Goal: Communication & Community: Ask a question

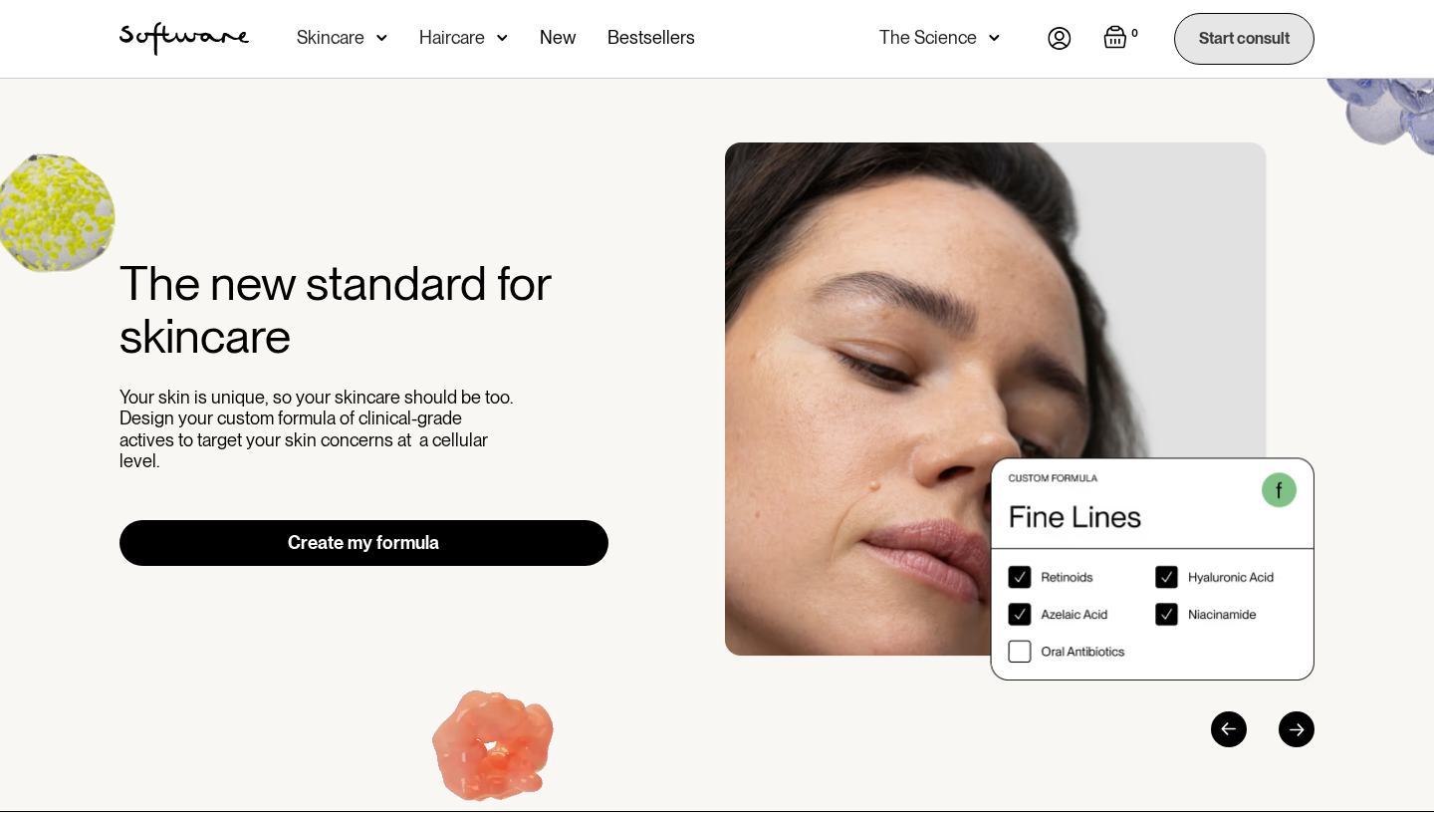
click at [1221, 51] on link "Start consult" at bounding box center [1244, 38] width 140 height 51
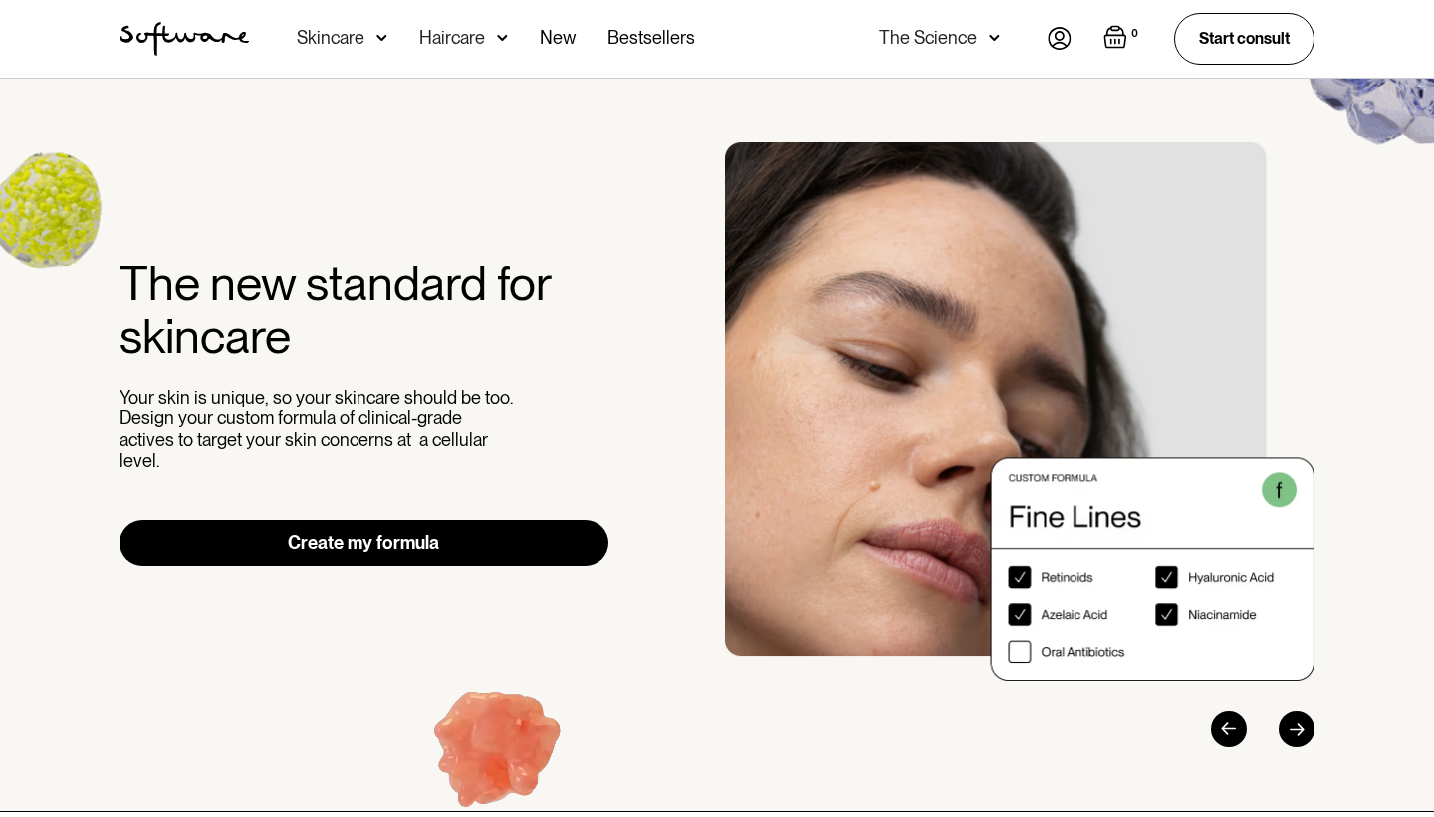
click at [1059, 39] on img at bounding box center [1060, 38] width 24 height 23
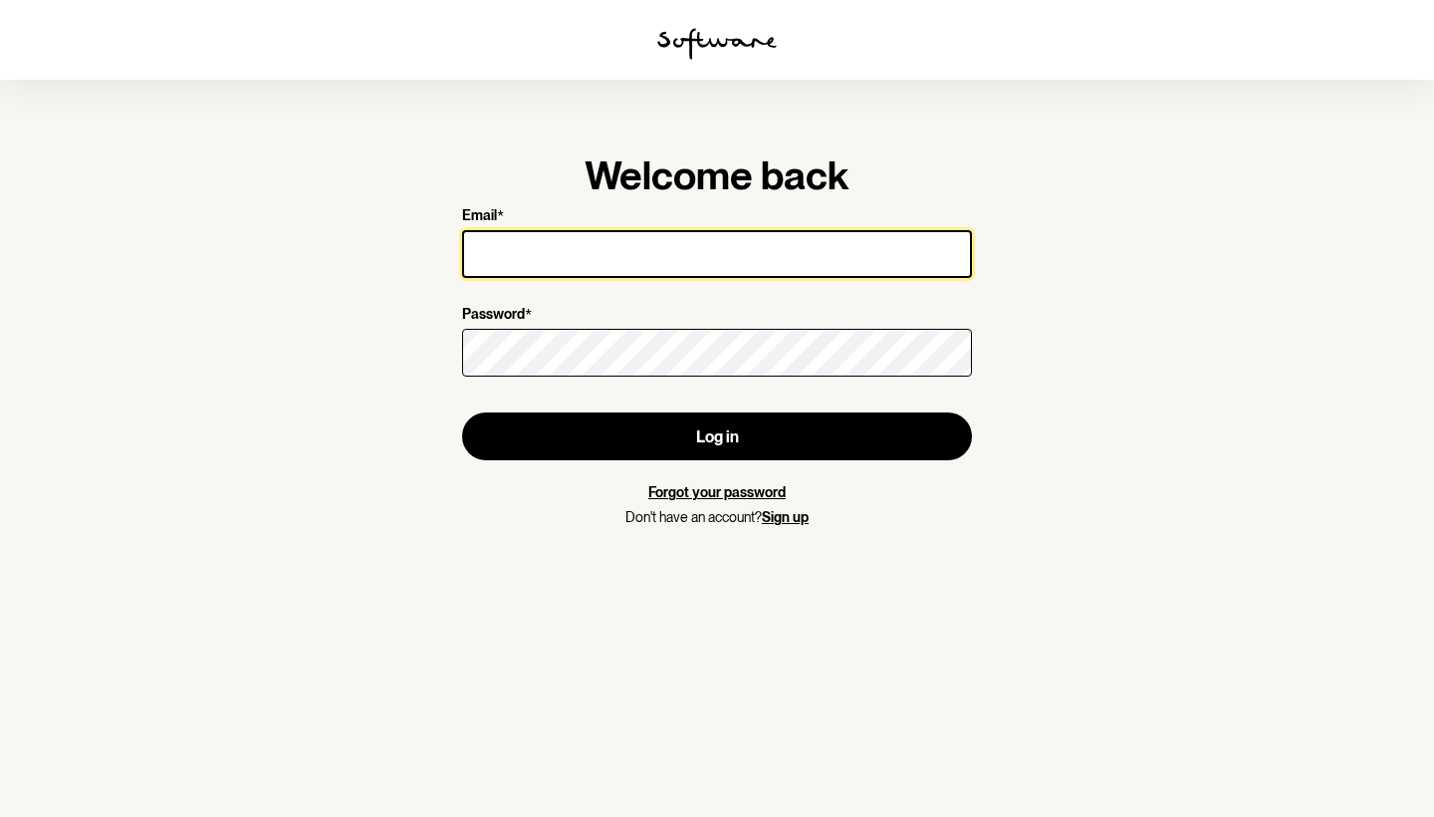
type input "[EMAIL_ADDRESS][DOMAIN_NAME]"
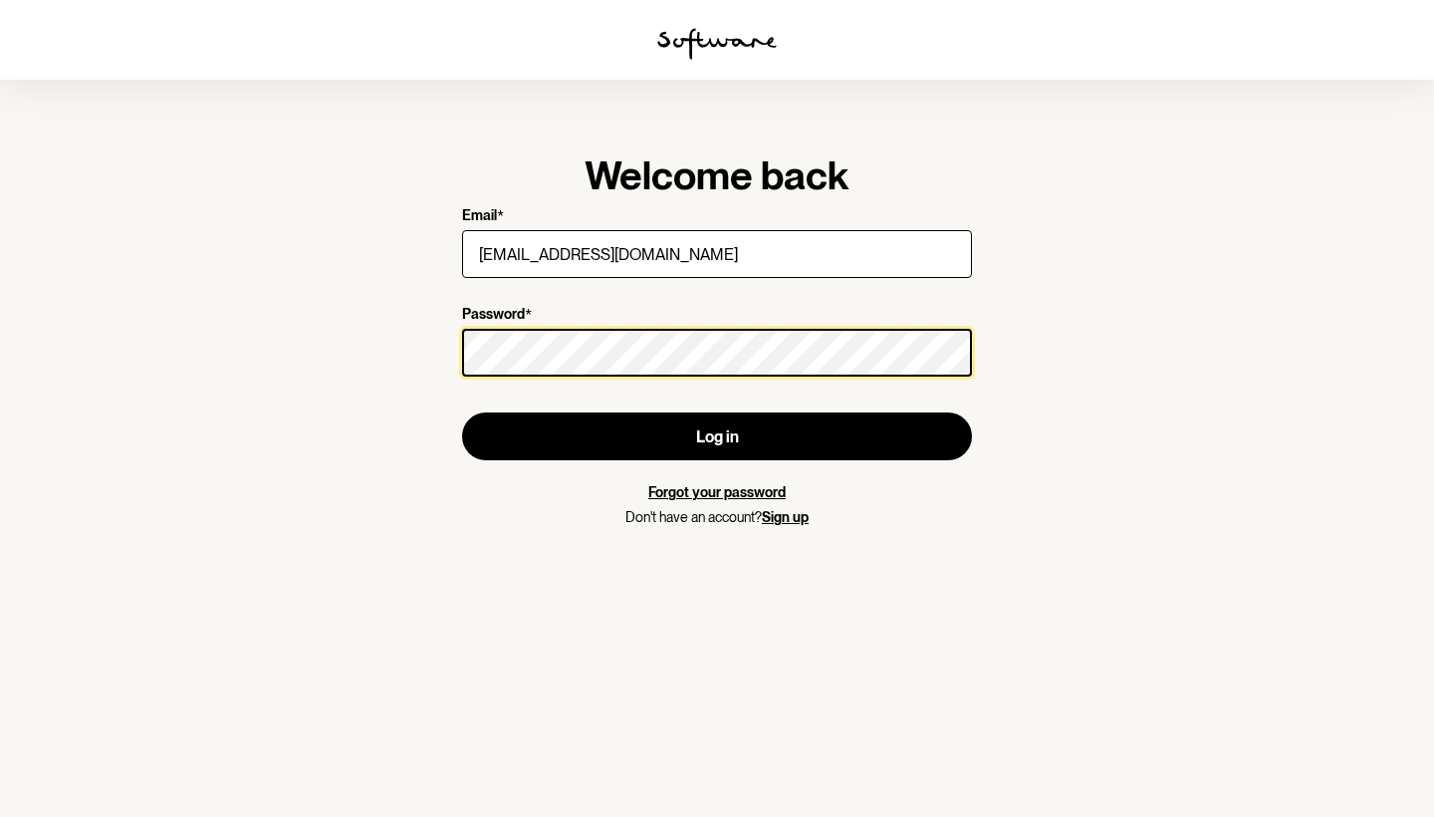
click at [717, 436] on button "Log in" at bounding box center [717, 436] width 510 height 48
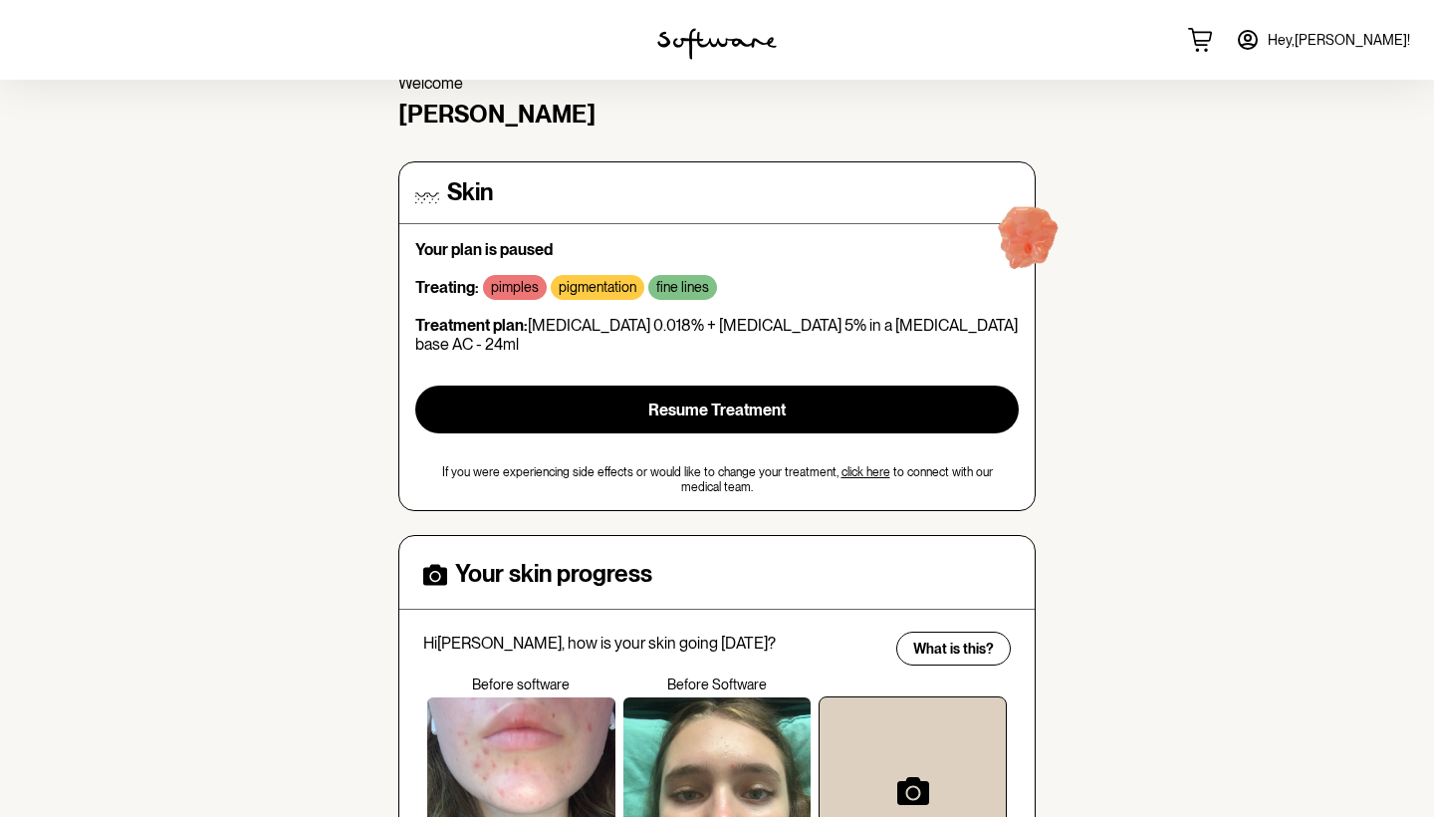
scroll to position [94, 0]
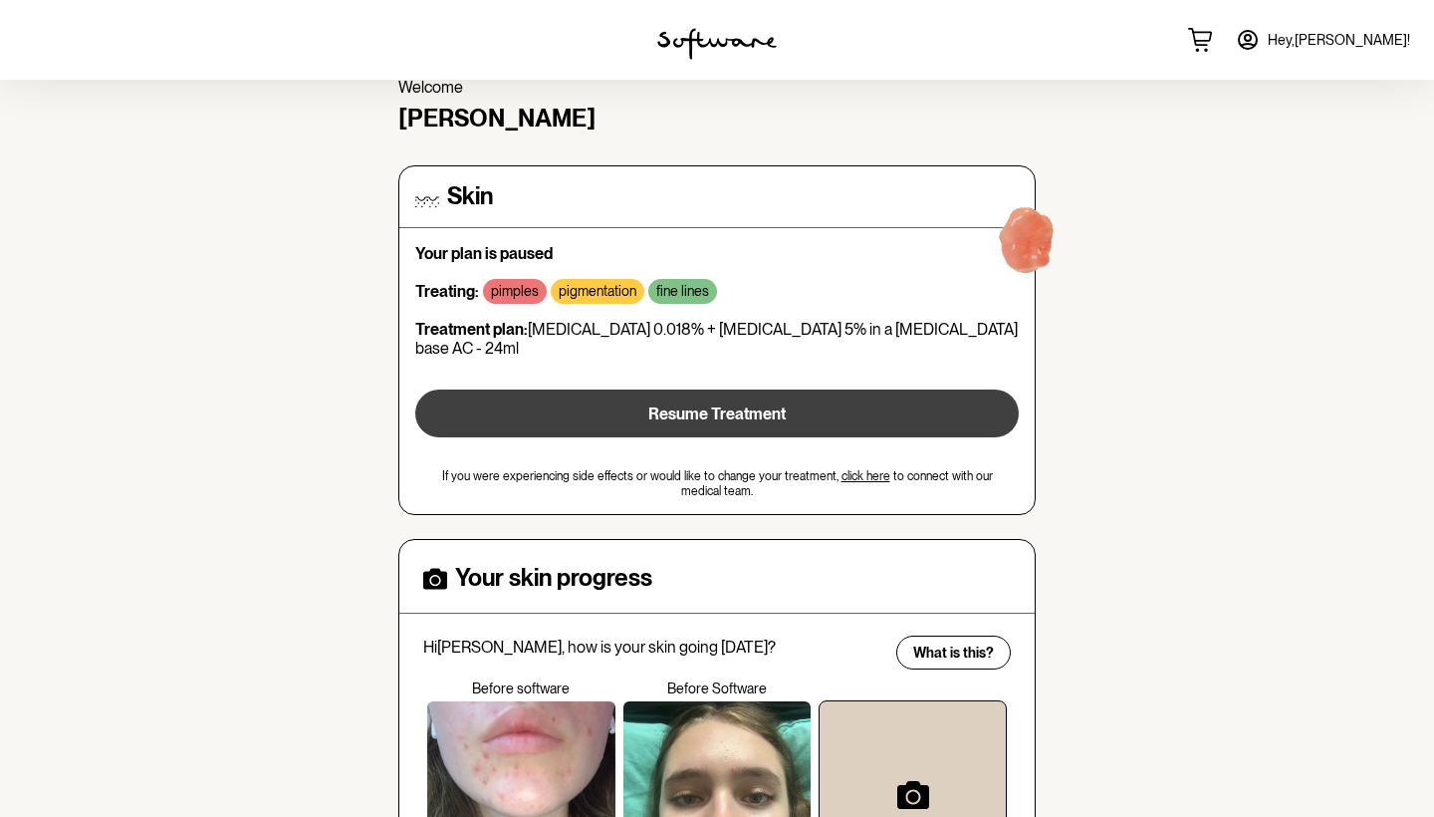
click at [746, 401] on button "Resume Treatment" at bounding box center [717, 413] width 604 height 48
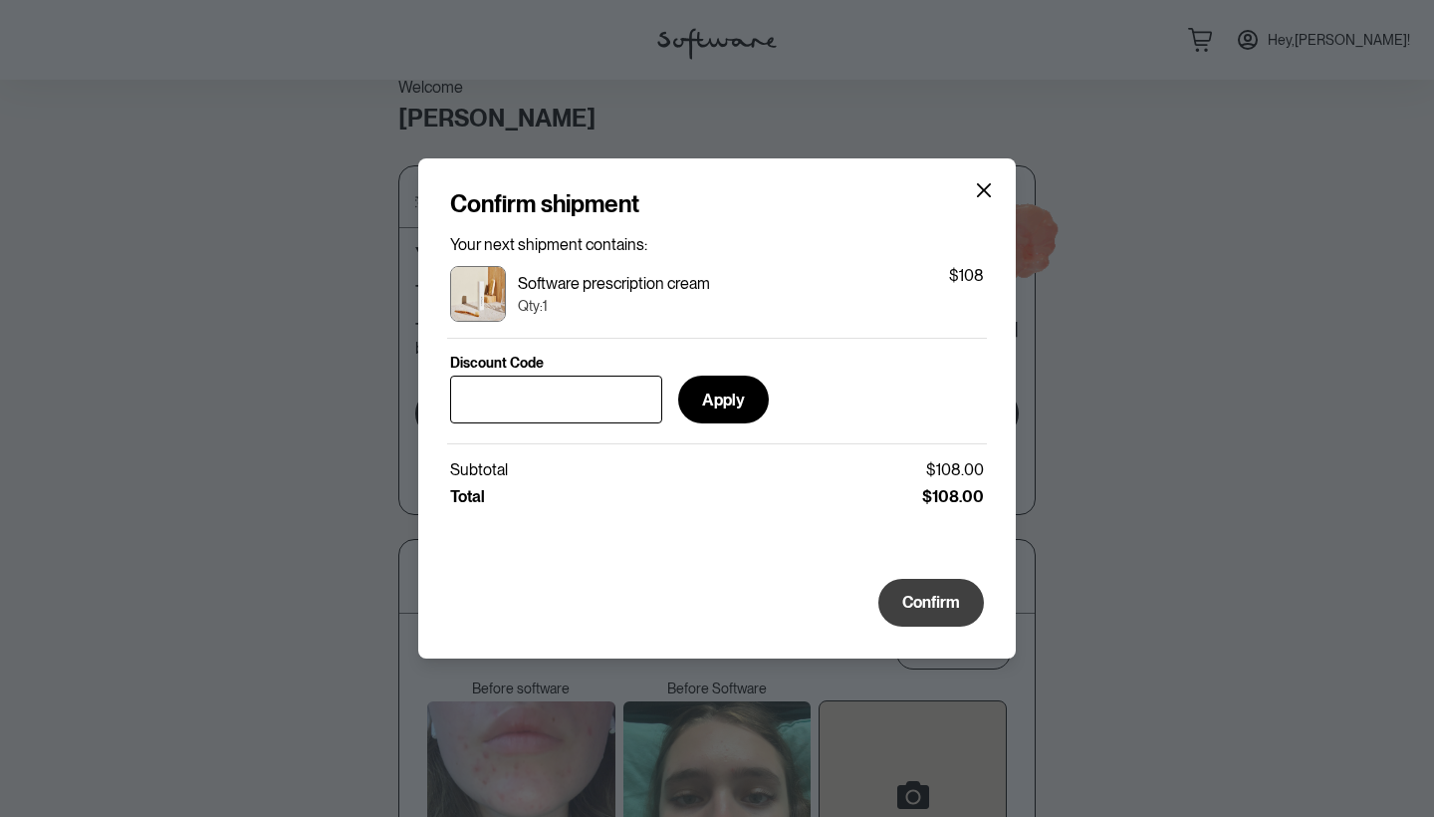
click at [939, 600] on span "Confirm" at bounding box center [931, 602] width 58 height 19
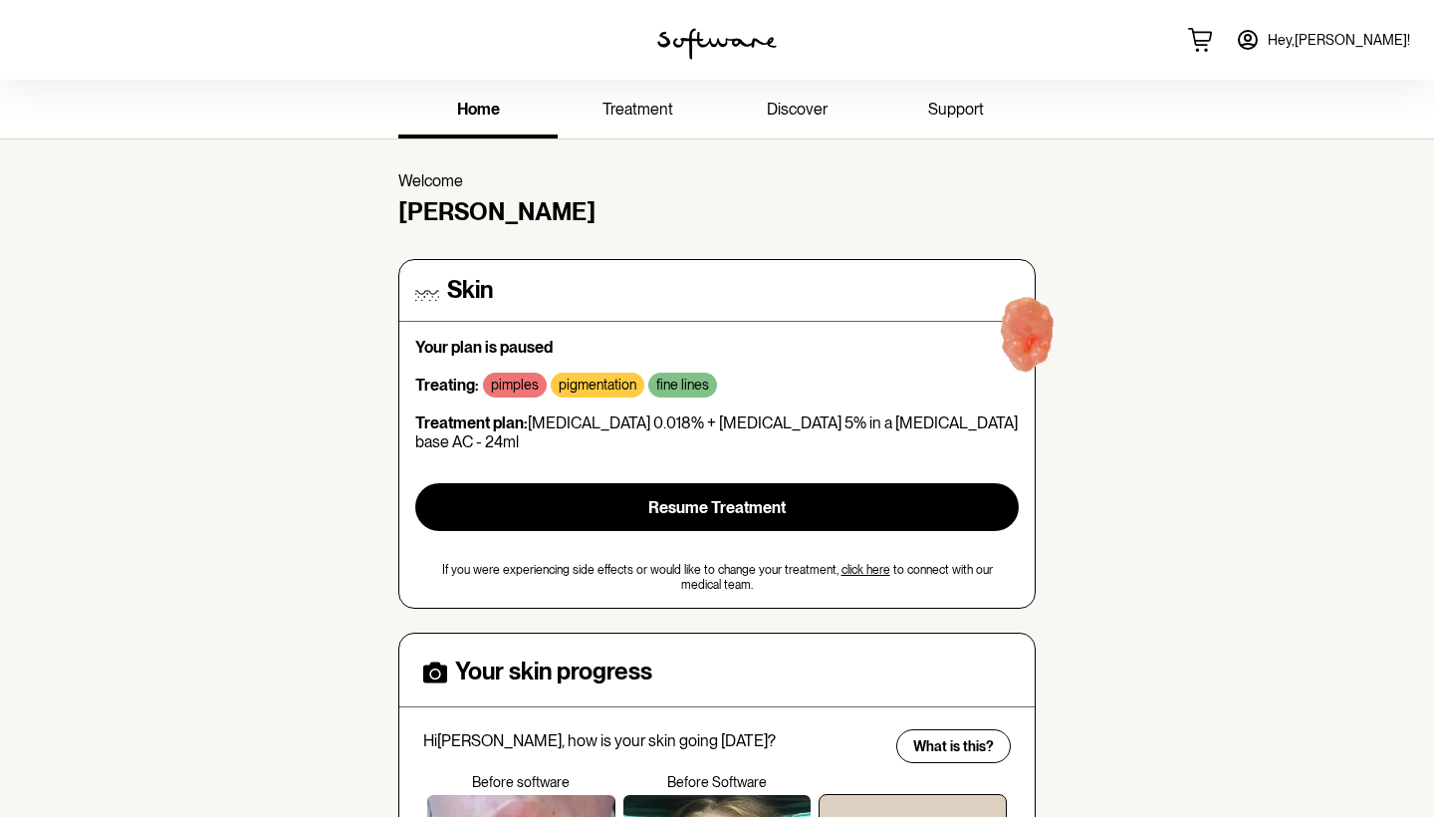
scroll to position [0, 0]
click at [632, 100] on span "treatment" at bounding box center [638, 109] width 71 height 19
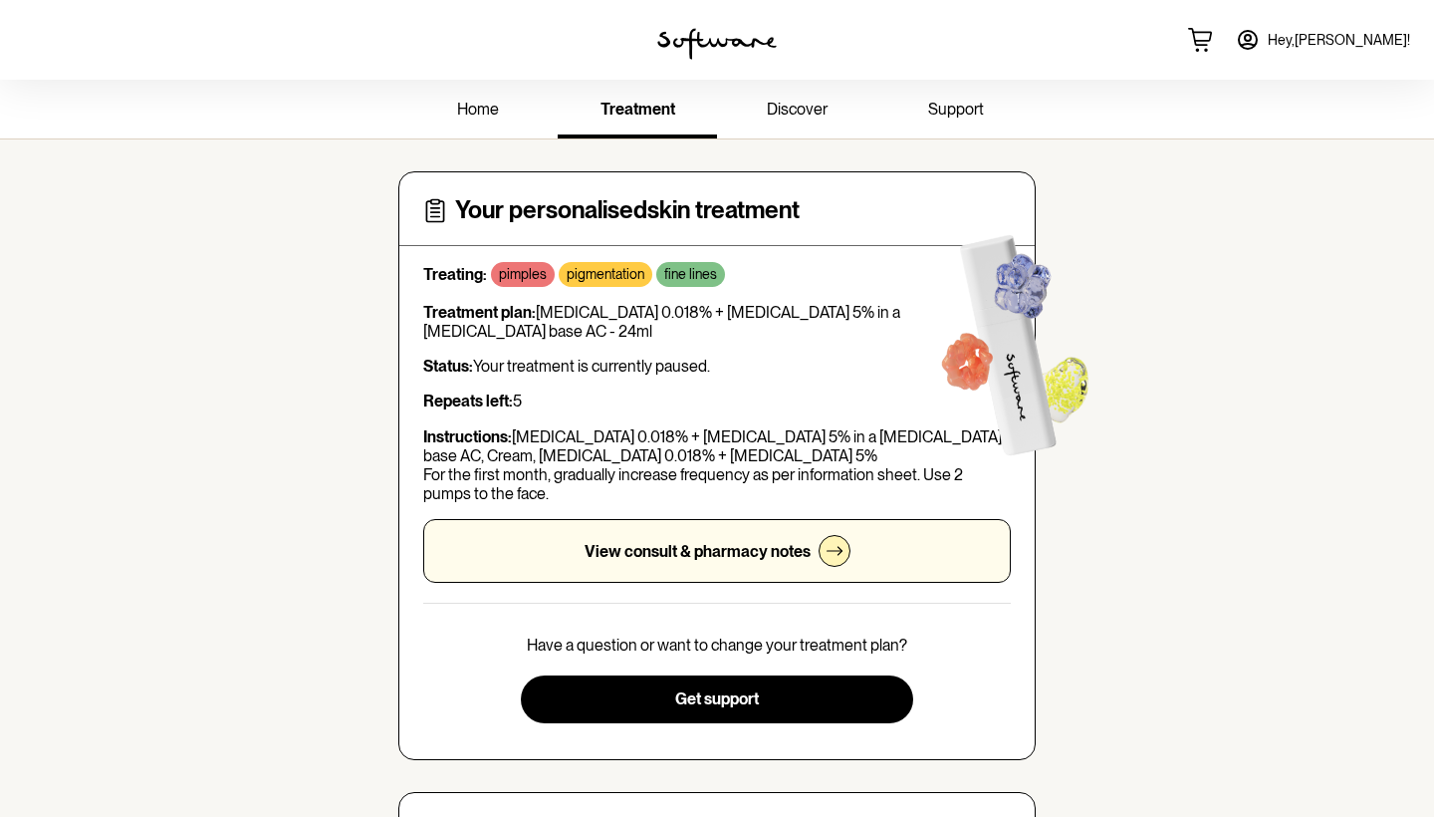
click at [816, 536] on div "View consult & pharmacy notes" at bounding box center [717, 551] width 588 height 64
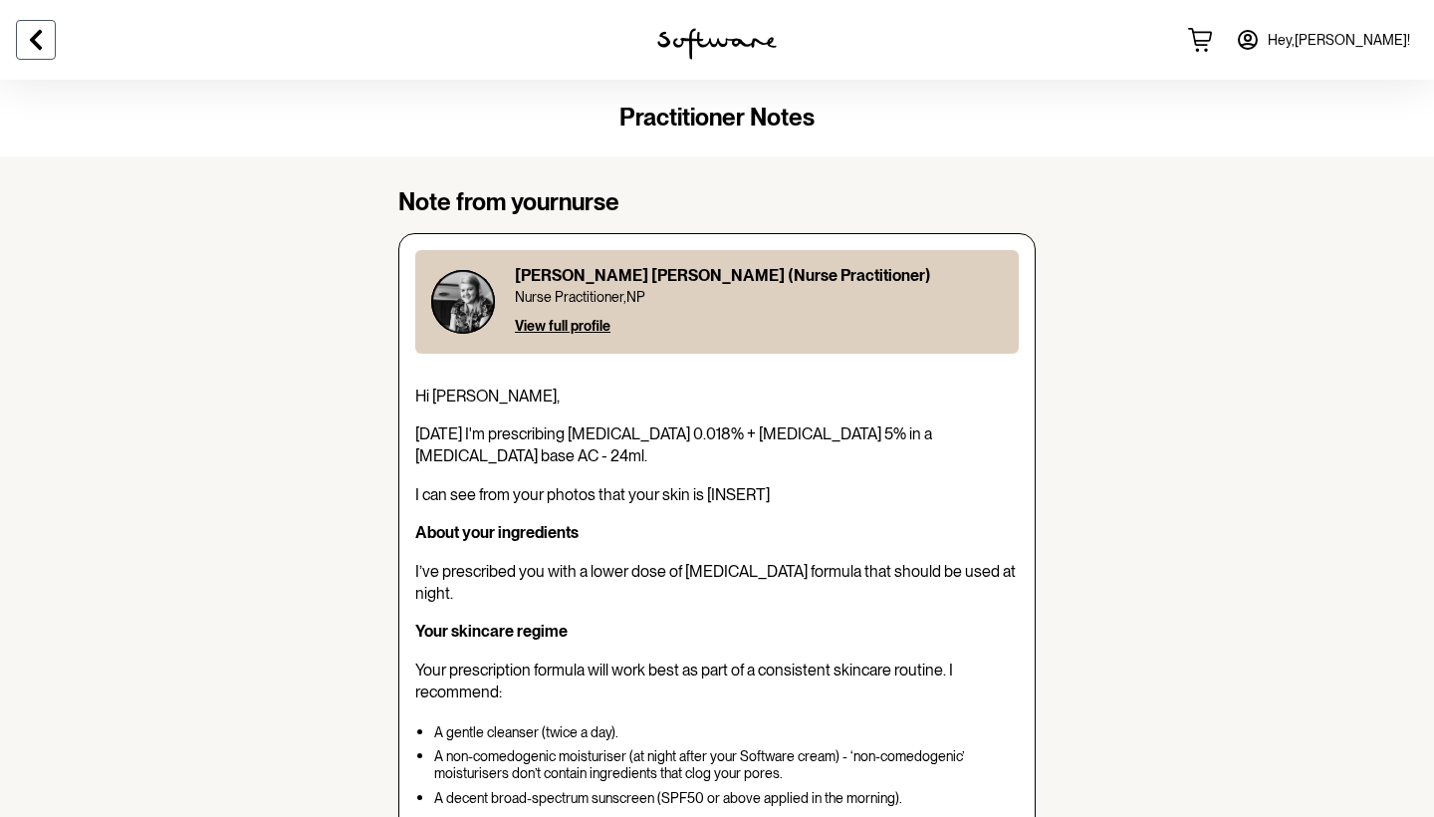
click at [30, 34] on icon at bounding box center [36, 40] width 24 height 24
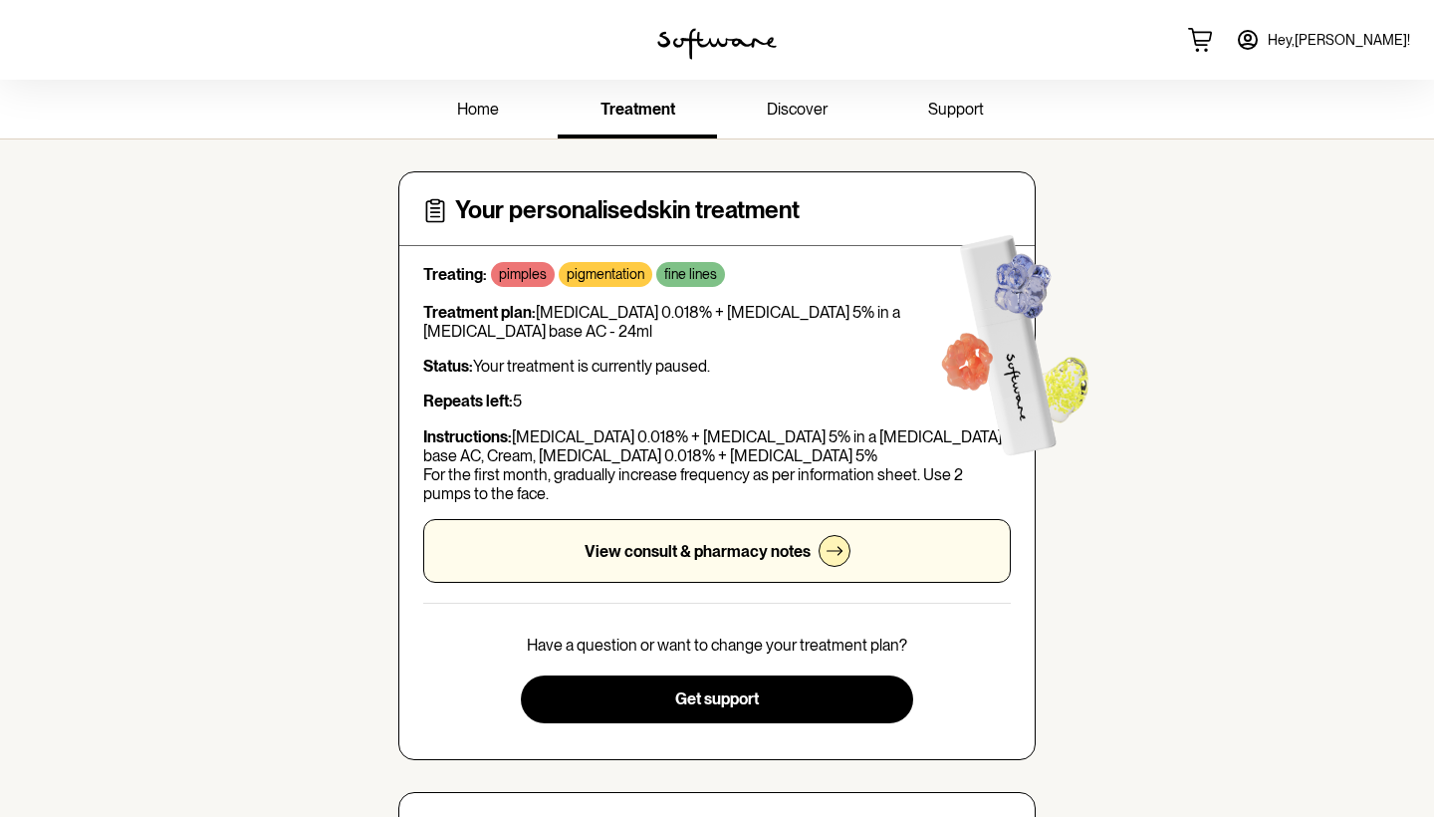
click at [520, 400] on p "Repeats left: 5" at bounding box center [717, 400] width 588 height 19
click at [559, 396] on p "Repeats left: 5" at bounding box center [717, 400] width 588 height 19
click at [480, 121] on link "home" at bounding box center [477, 111] width 159 height 55
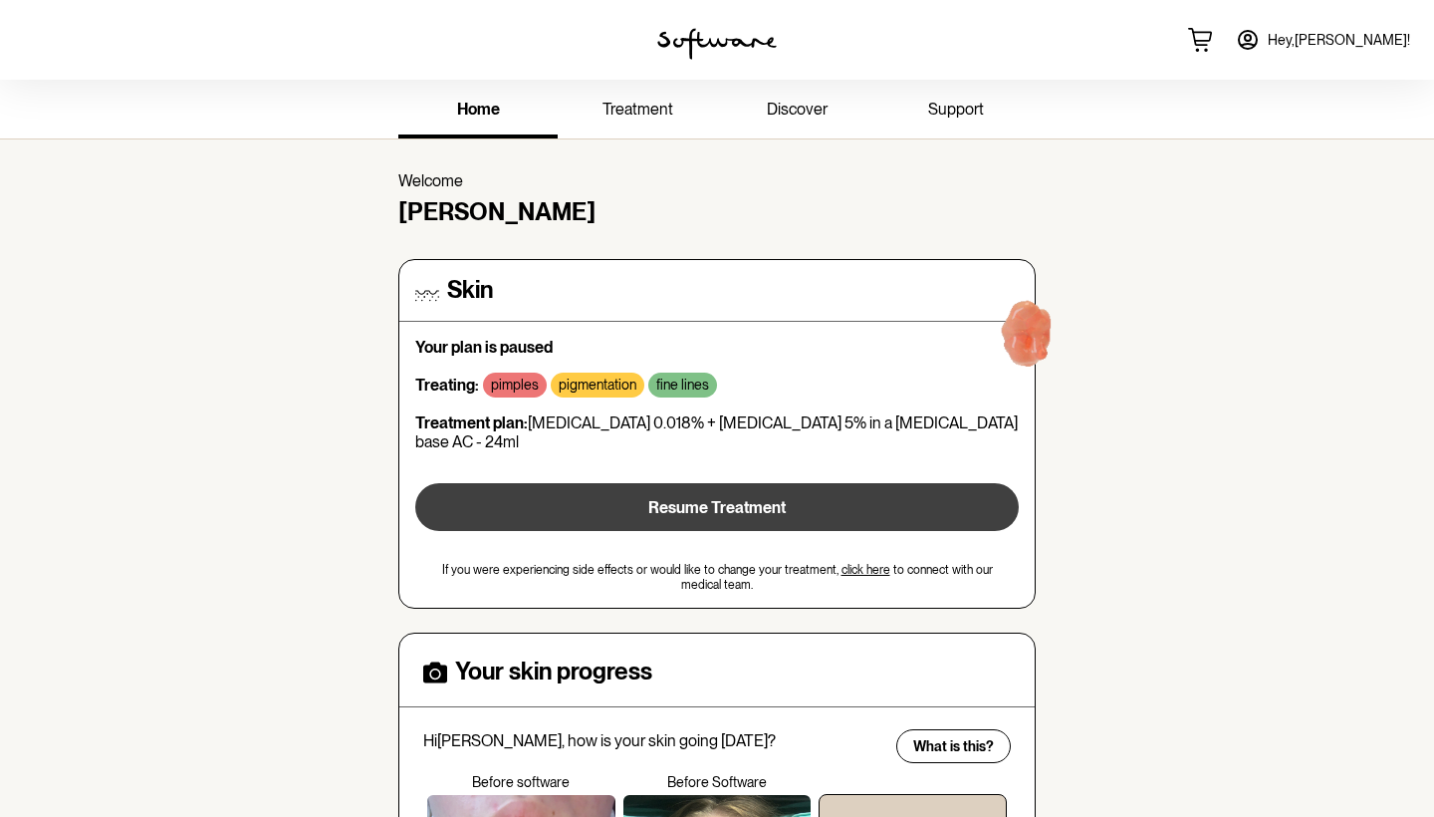
click at [740, 498] on span "Resume Treatment" at bounding box center [716, 507] width 137 height 19
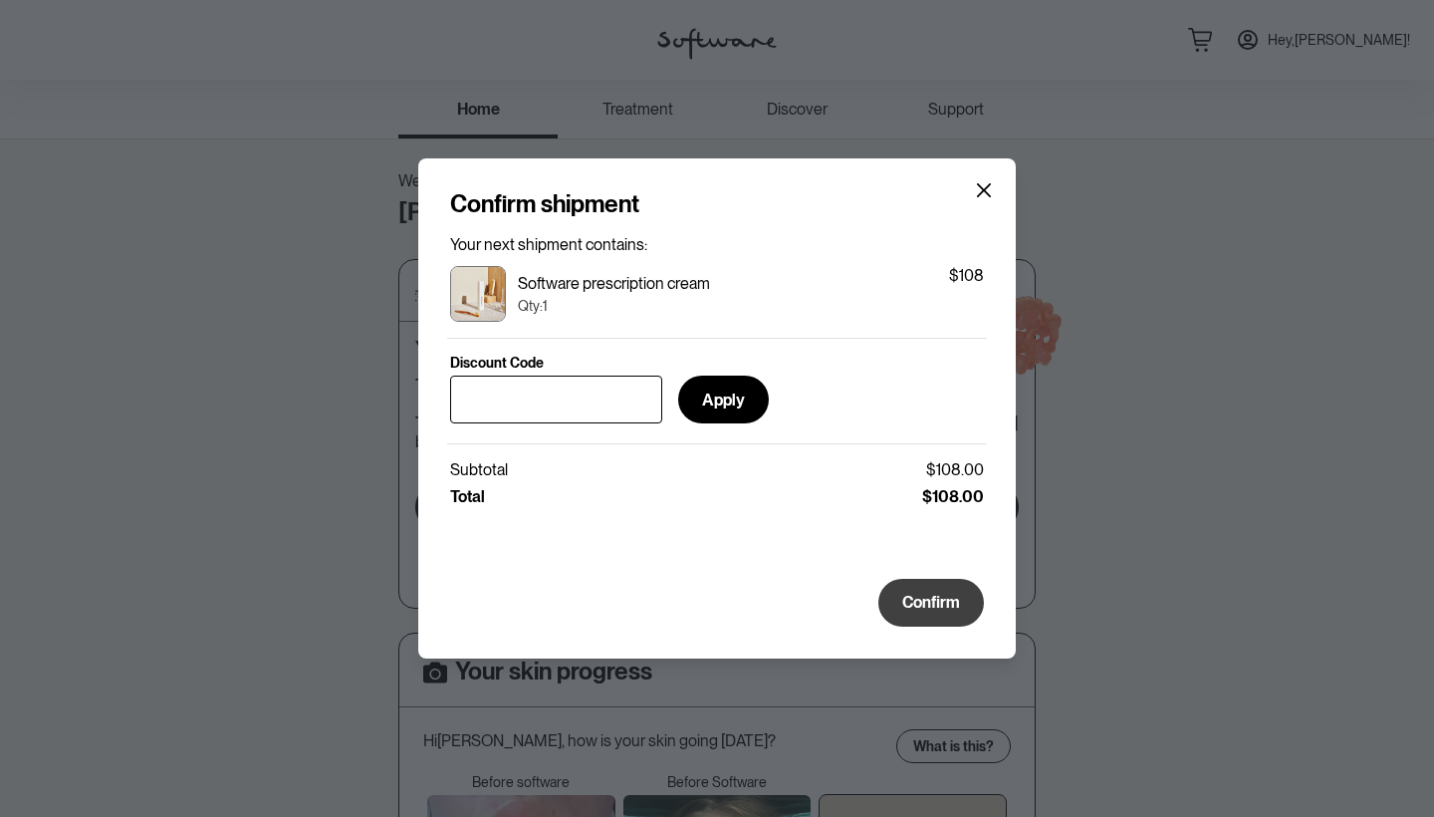
click at [948, 612] on button "Confirm" at bounding box center [931, 603] width 106 height 48
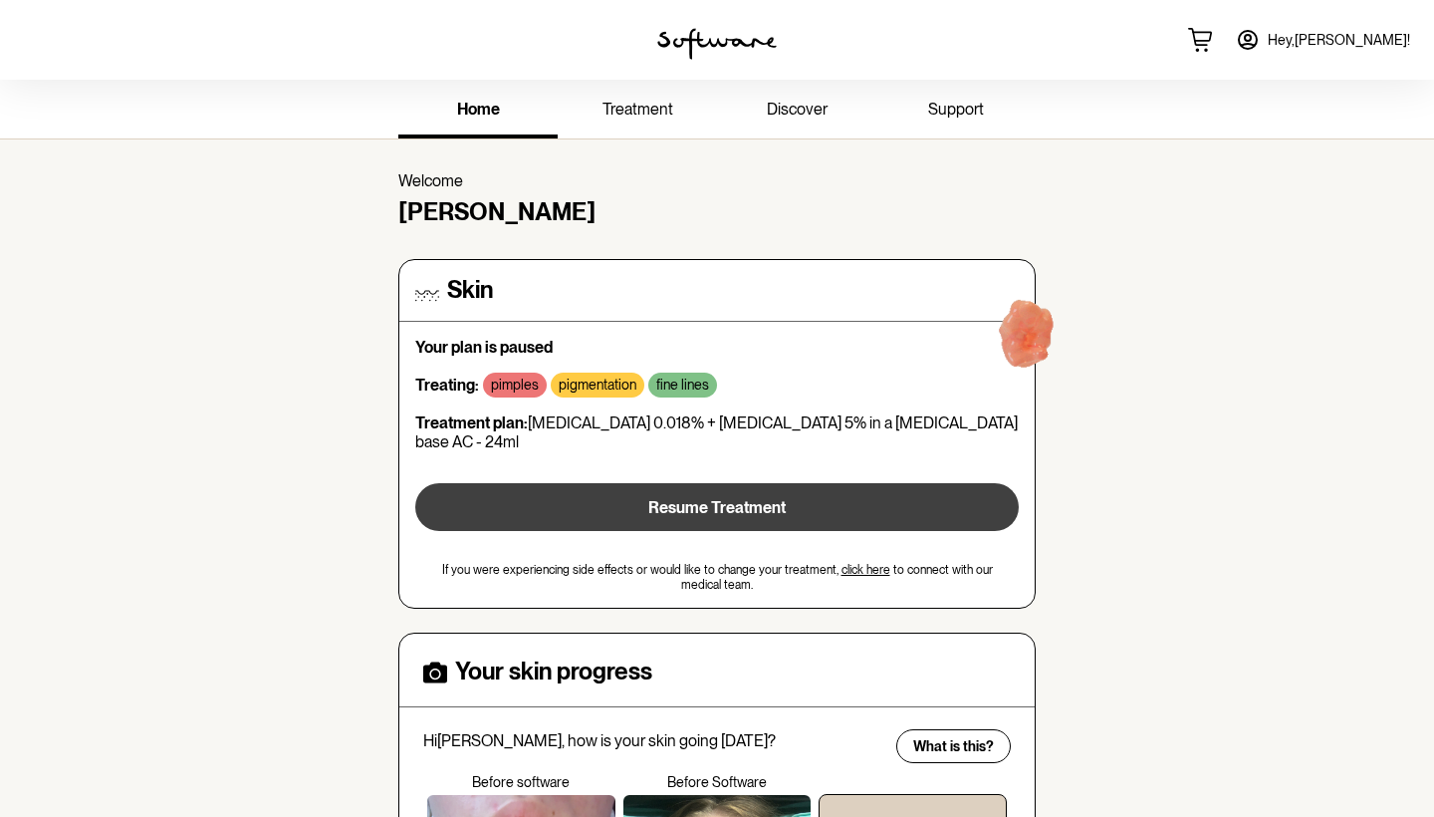
click at [766, 498] on span "Resume Treatment" at bounding box center [716, 507] width 137 height 19
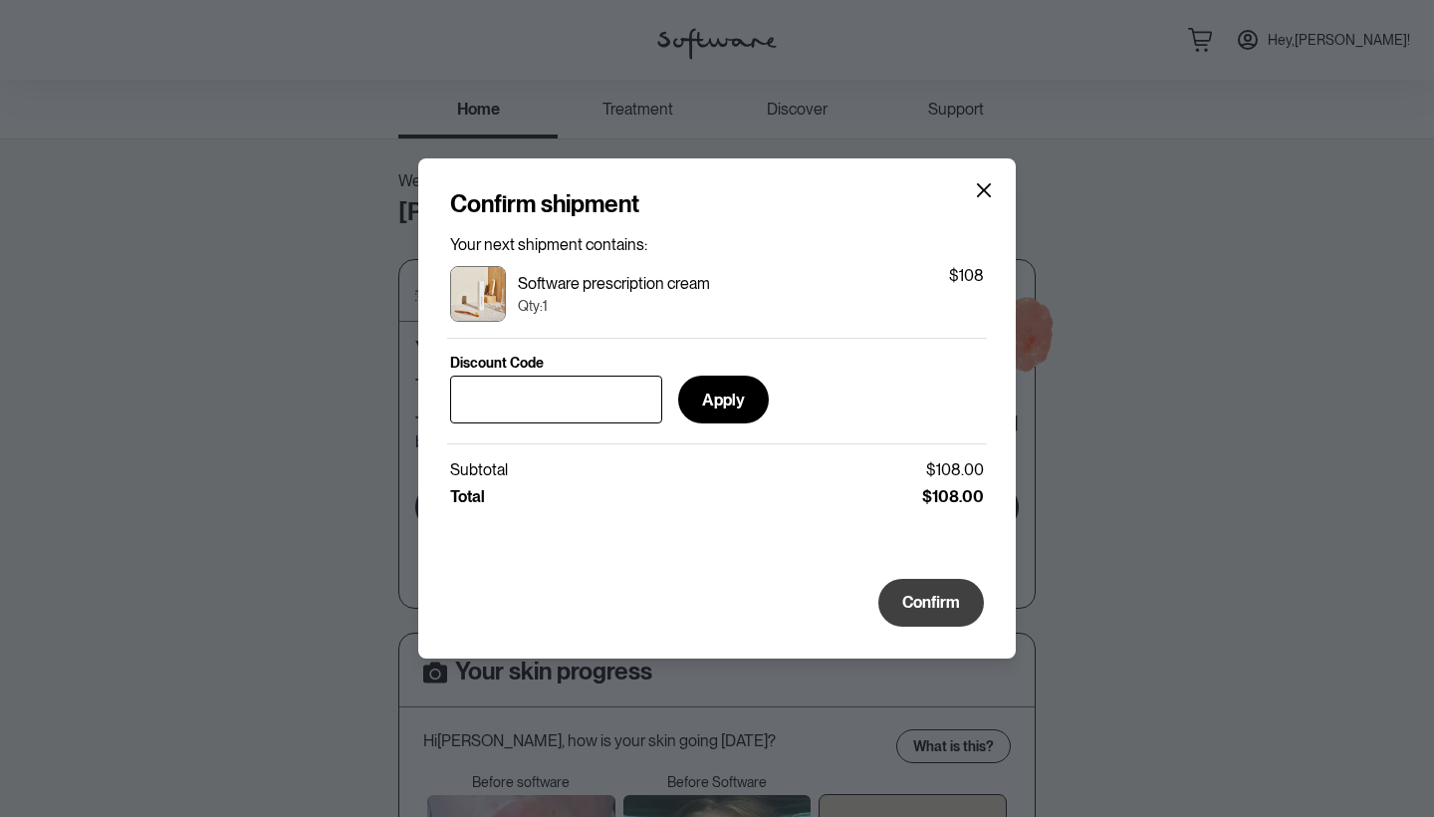
click at [939, 601] on span "Confirm" at bounding box center [931, 602] width 58 height 19
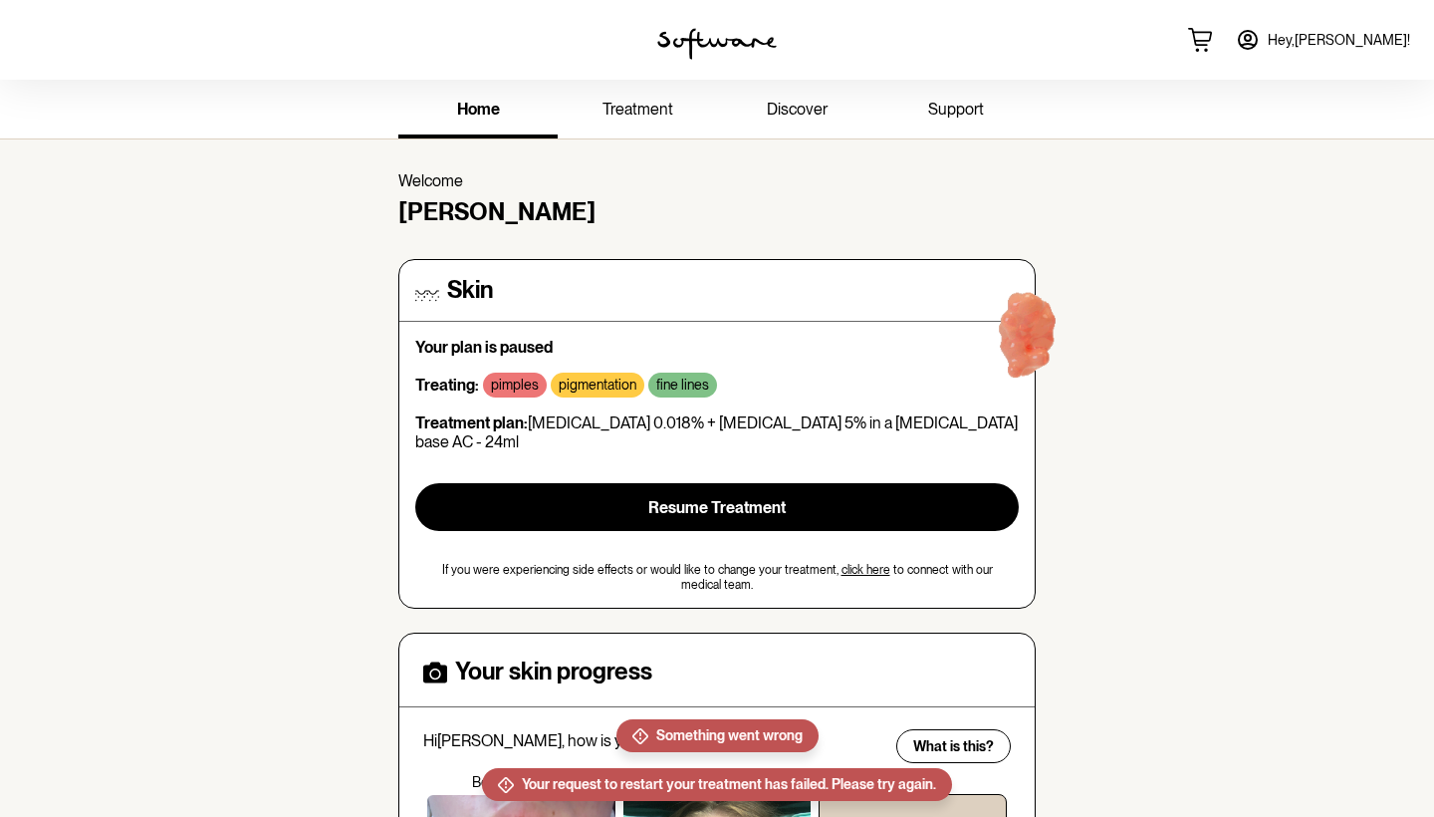
click at [862, 563] on link "click here" at bounding box center [866, 570] width 49 height 14
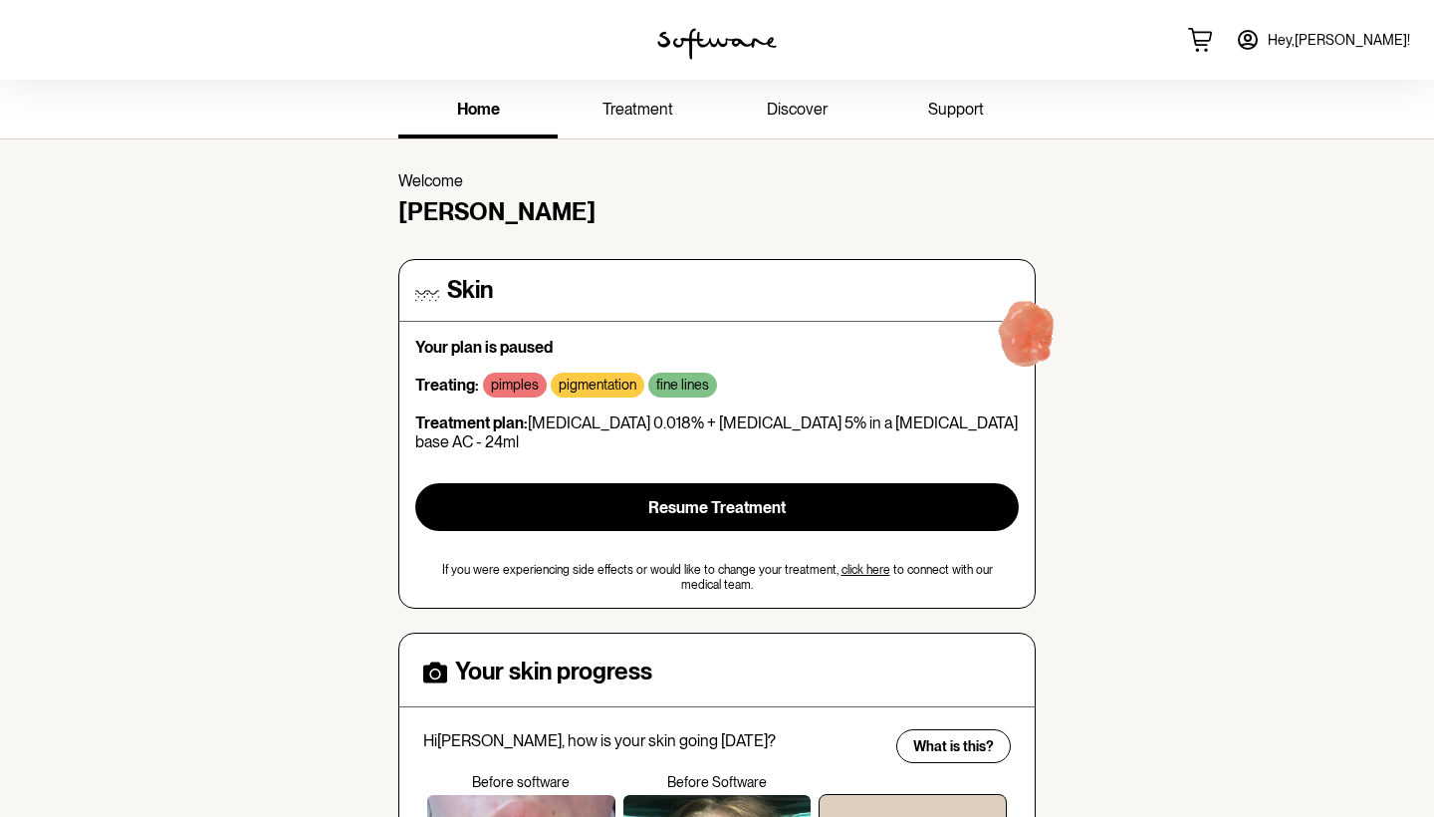
click at [950, 100] on span "support" at bounding box center [956, 109] width 56 height 19
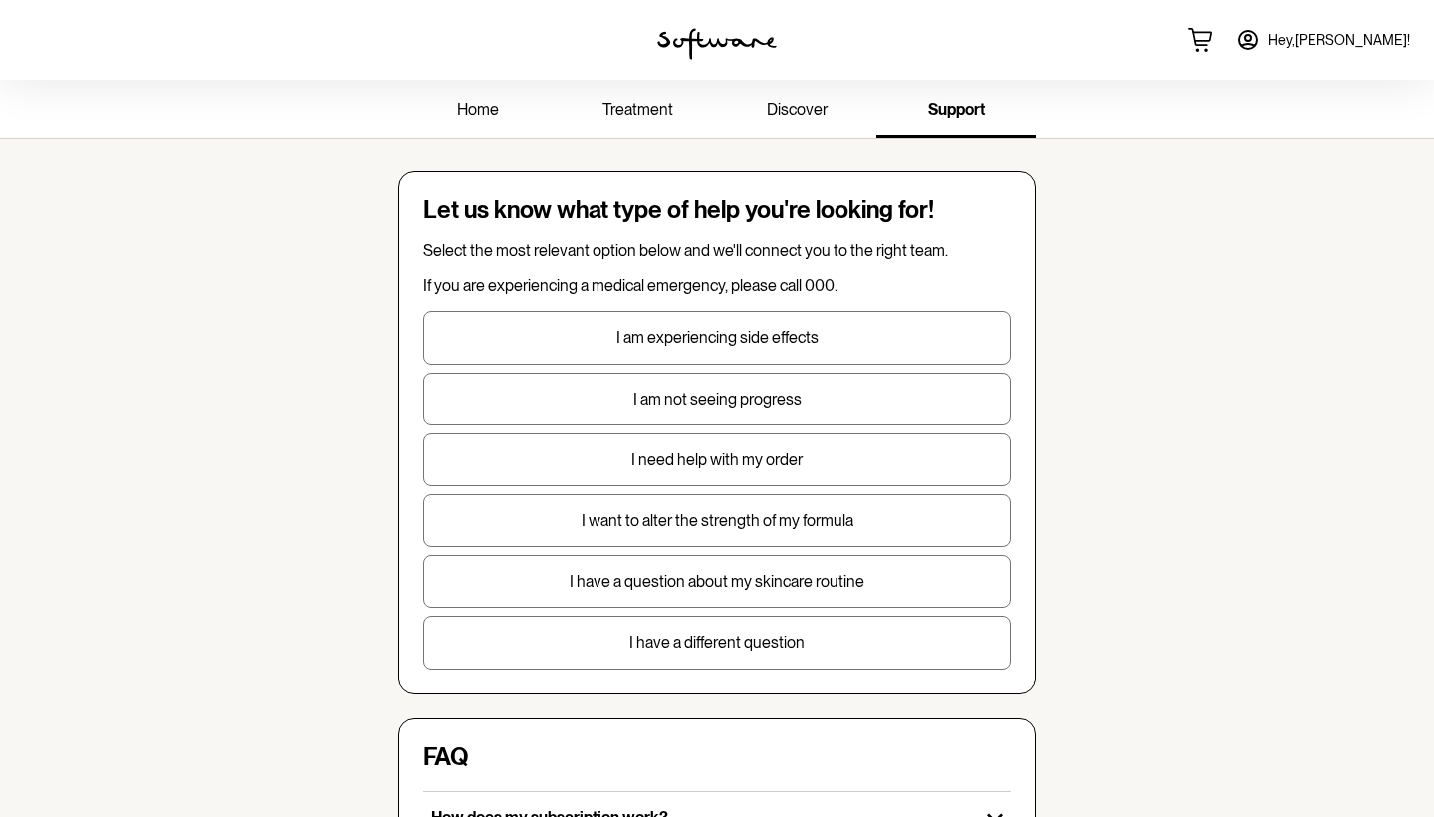
click at [884, 468] on button "I need help with my order" at bounding box center [717, 459] width 588 height 53
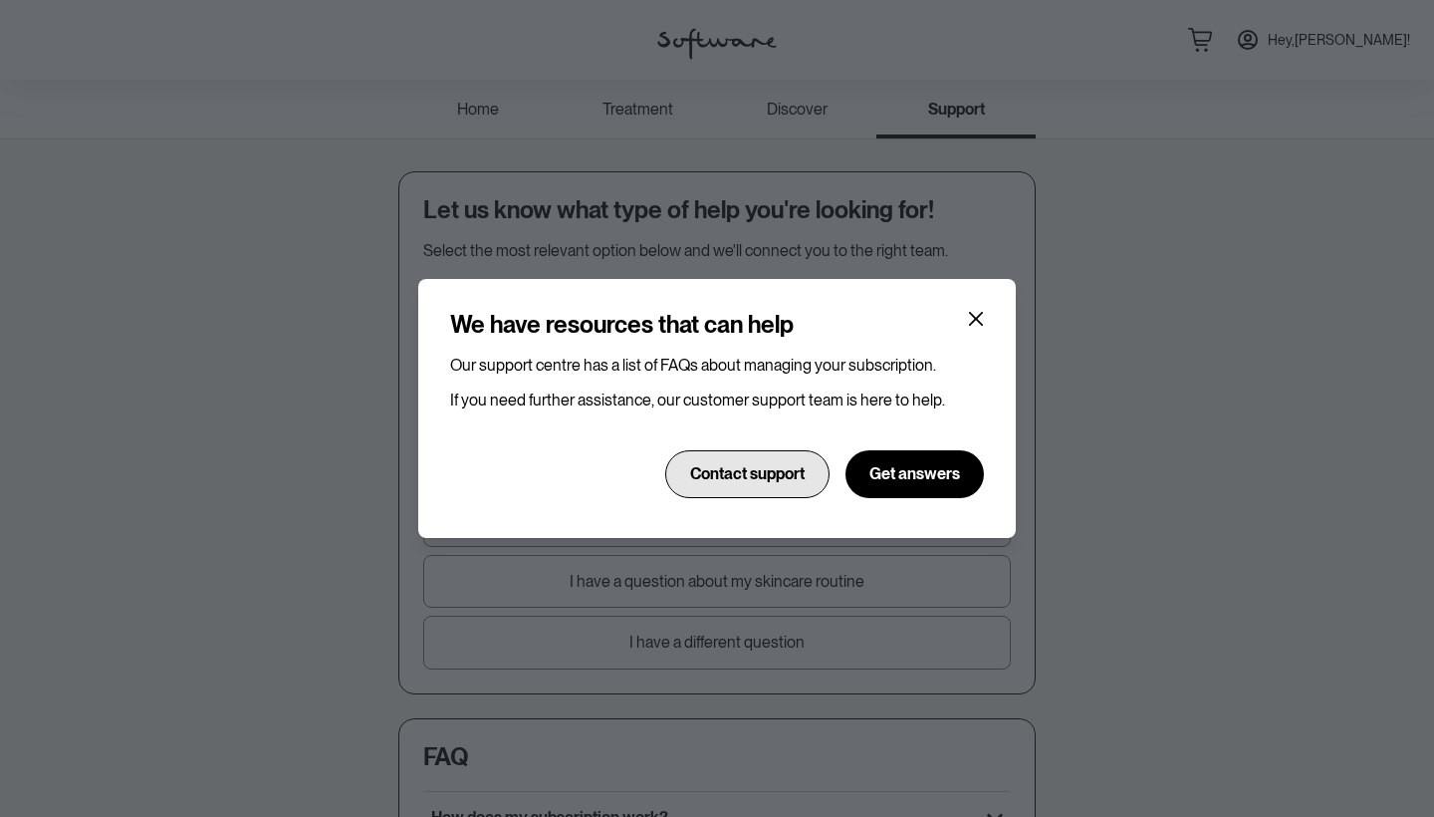
click at [777, 480] on span "Contact support" at bounding box center [747, 473] width 115 height 19
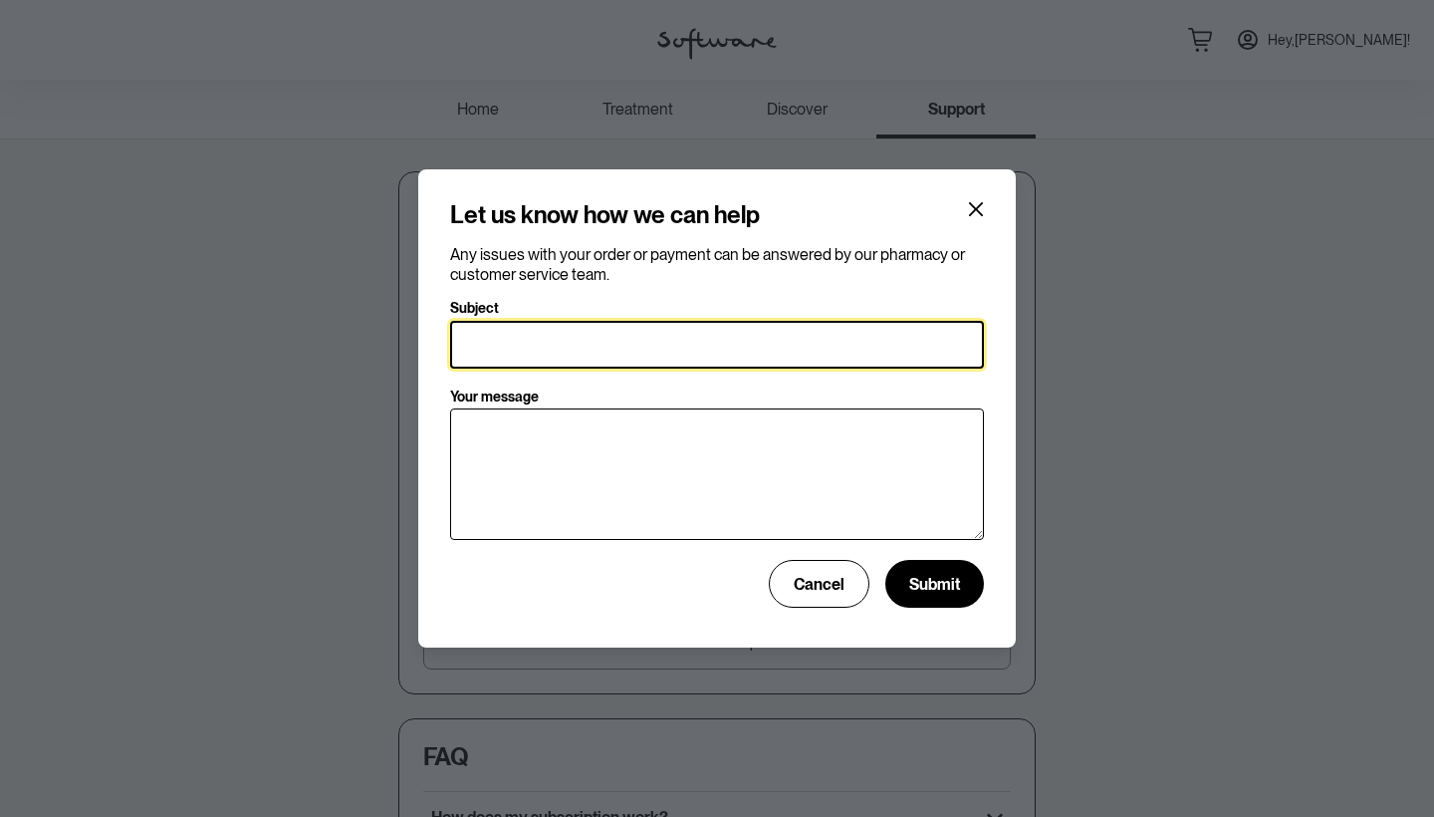
click at [676, 339] on input "Subject" at bounding box center [717, 345] width 534 height 48
type input "Haven't gotten a script in a year"
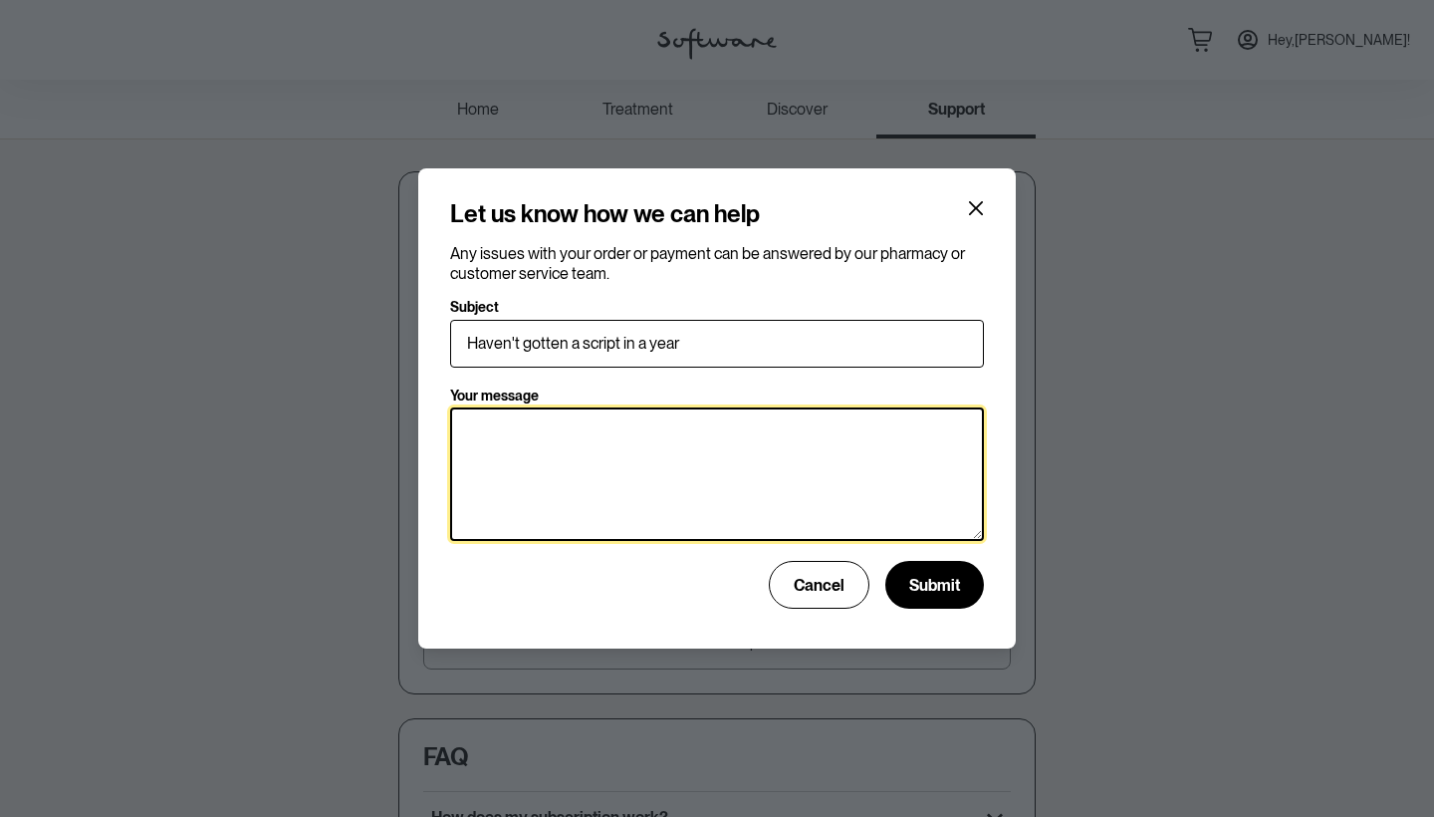
click at [696, 450] on textarea "Your message" at bounding box center [717, 473] width 534 height 133
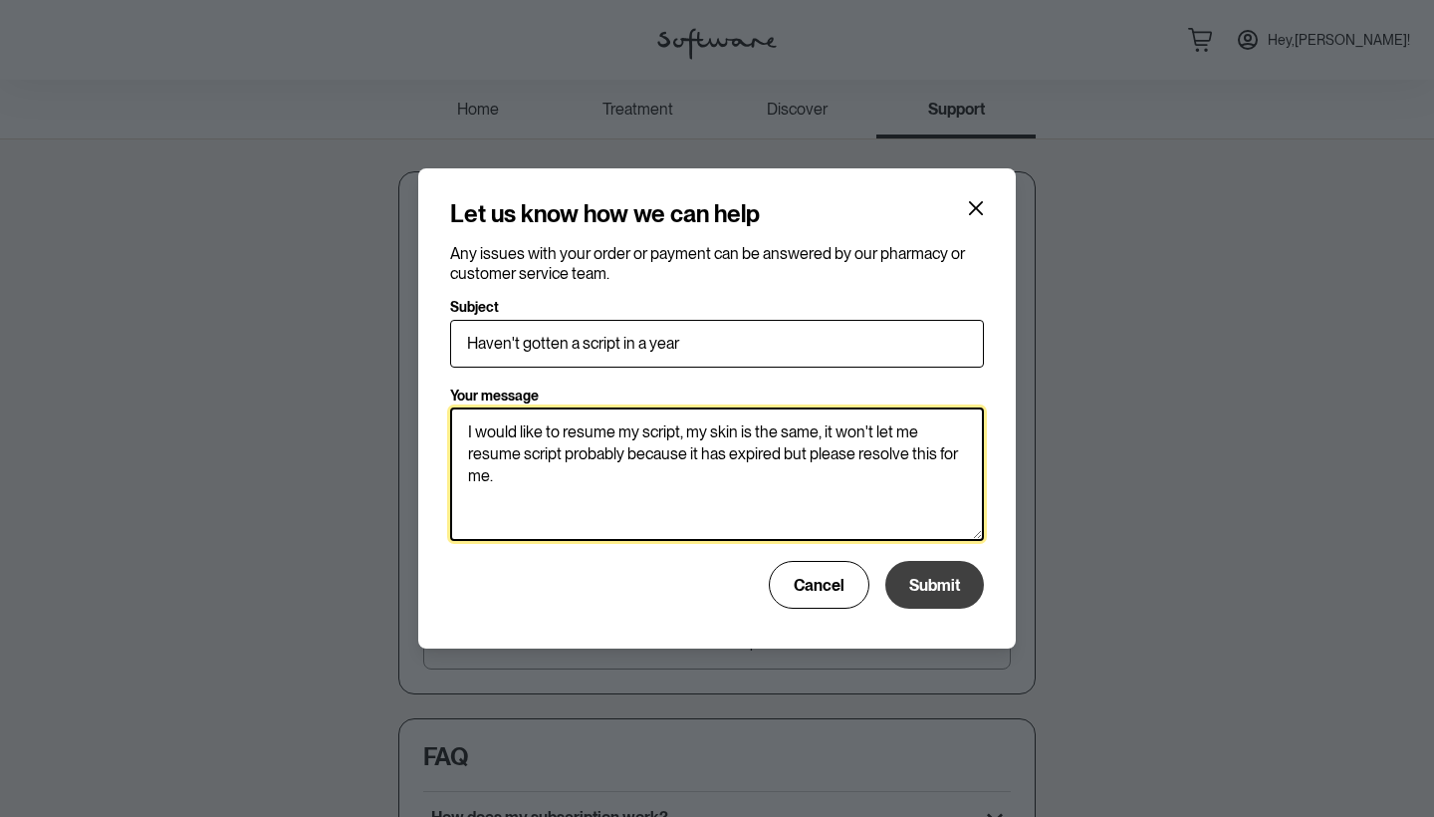
type textarea "I would like to resume my script, my skin is the same, it won't let me resume s…"
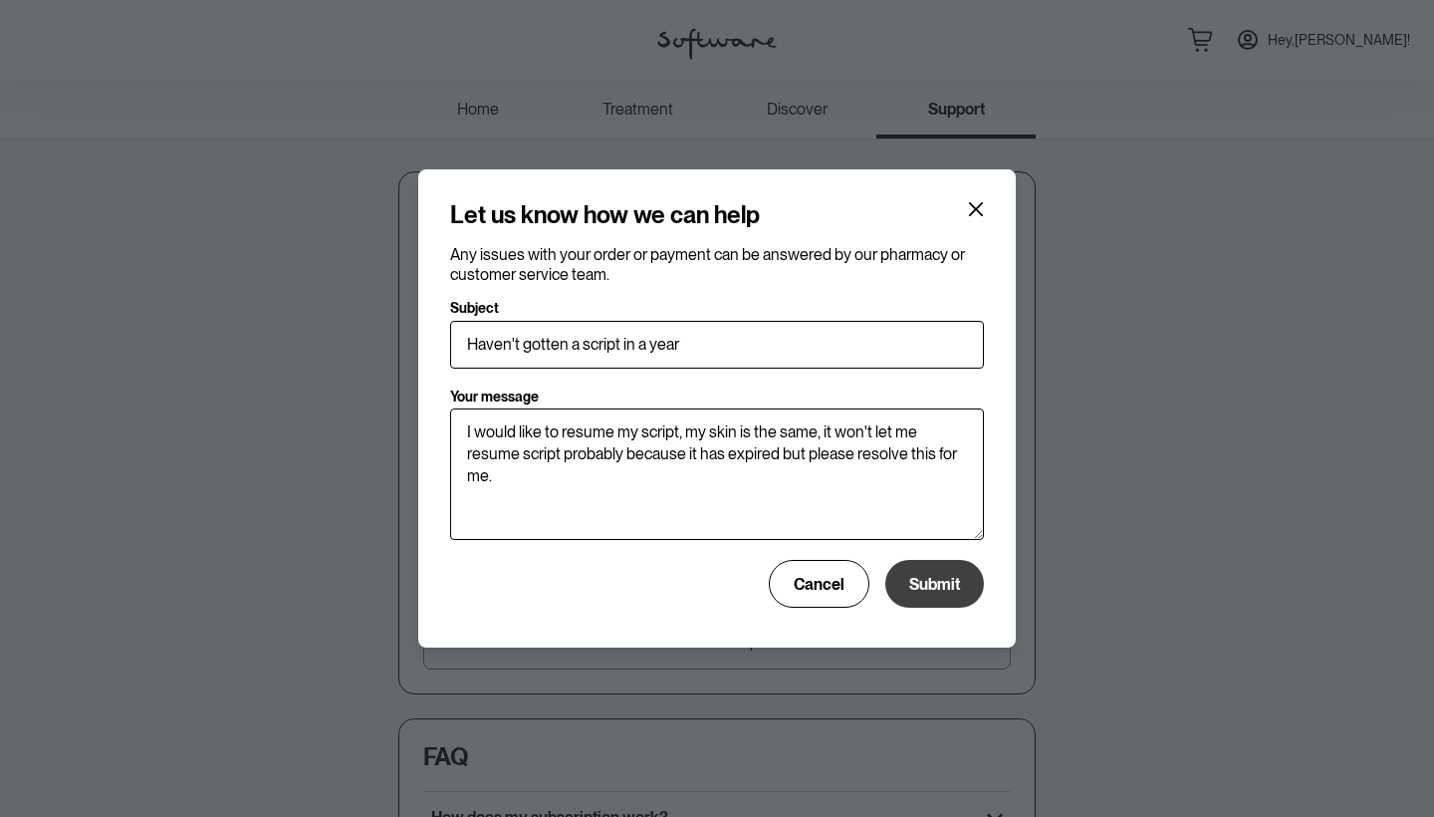
click at [937, 587] on span "Submit" at bounding box center [934, 584] width 51 height 19
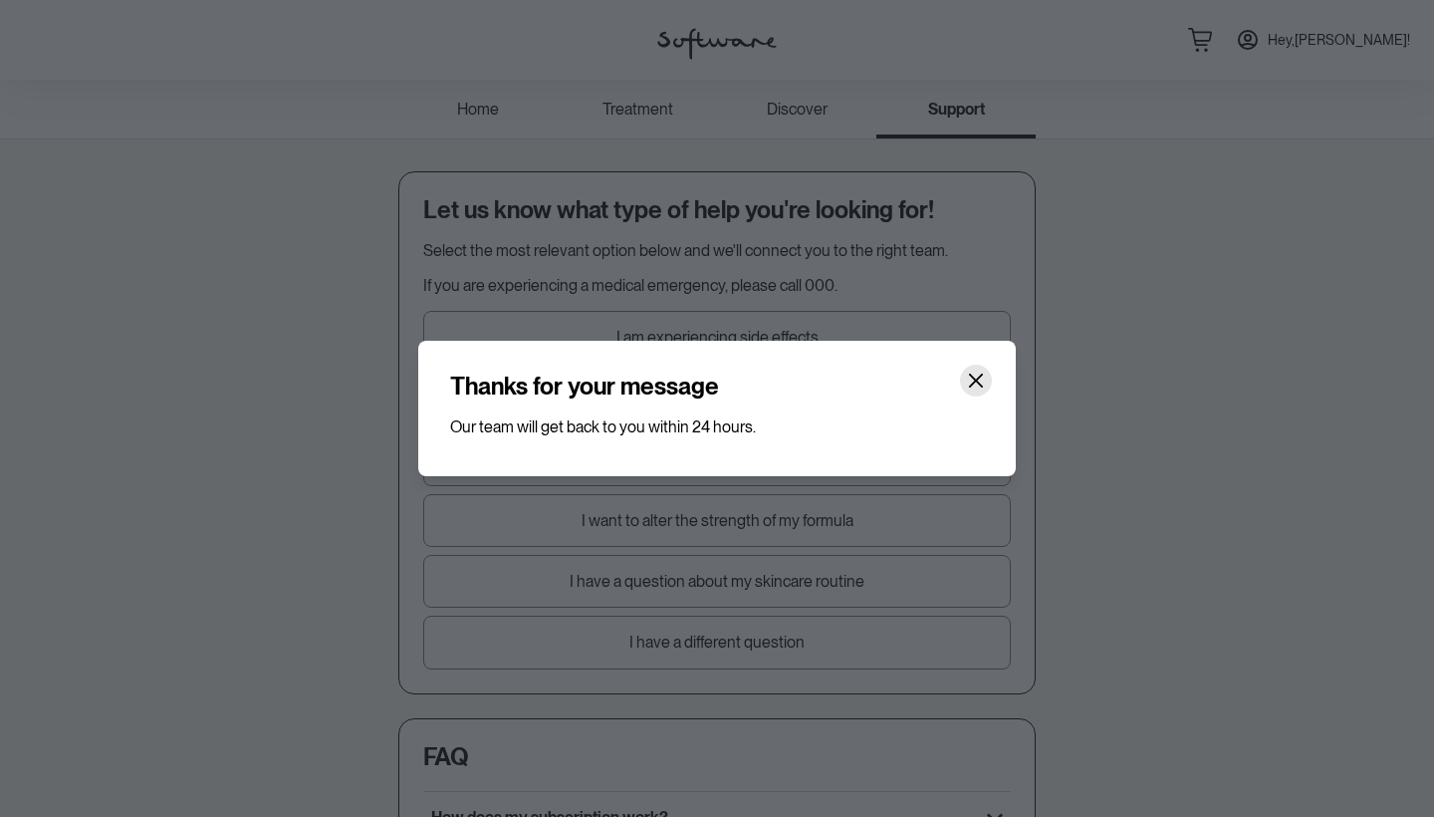
click at [978, 391] on button "Close" at bounding box center [976, 380] width 32 height 32
